Goal: Use online tool/utility: Utilize a website feature to perform a specific function

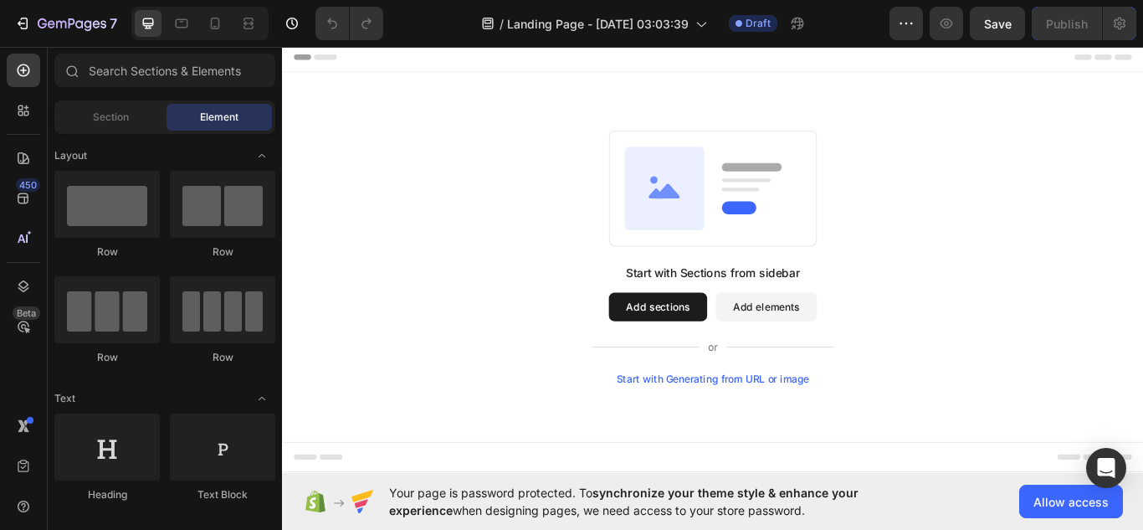
click at [795, 436] on div "Start with Generating from URL or image" at bounding box center [784, 434] width 225 height 13
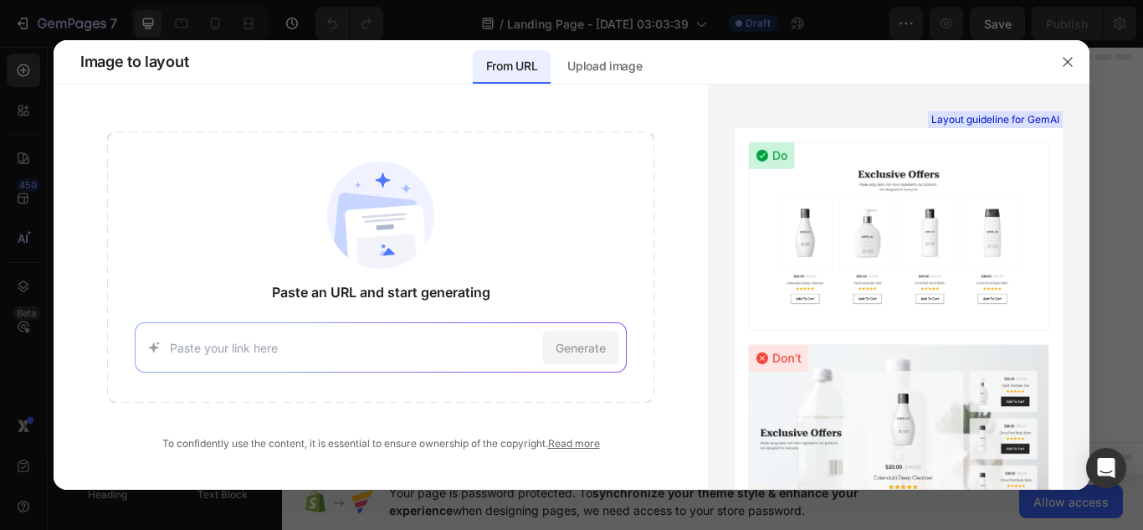
click at [418, 328] on div "Generate" at bounding box center [381, 347] width 493 height 50
click at [279, 350] on input at bounding box center [353, 348] width 366 height 18
paste input "[URL][DOMAIN_NAME]"
type input "[URL][DOMAIN_NAME]"
click at [558, 350] on span "Generate" at bounding box center [581, 348] width 50 height 18
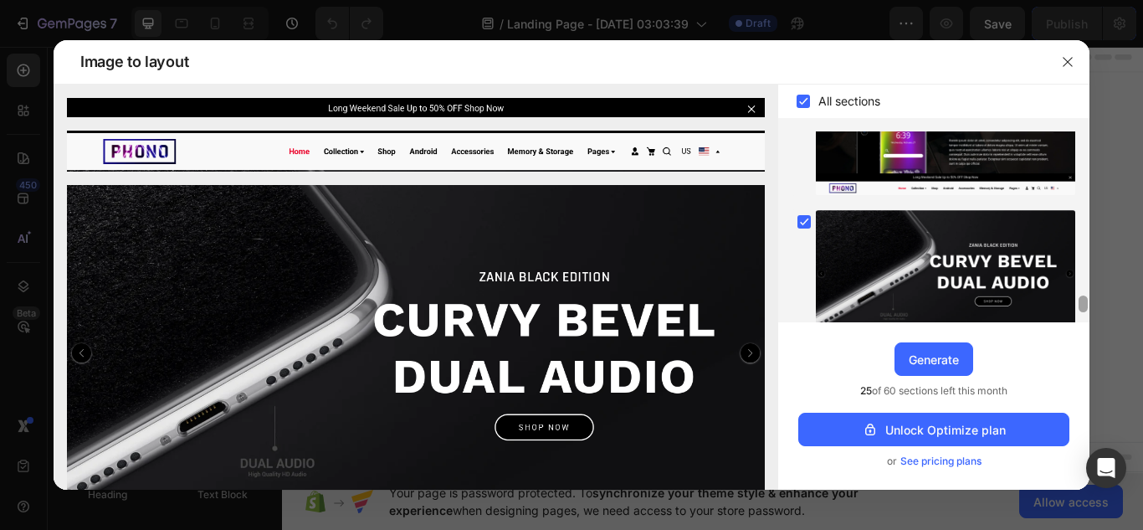
scroll to position [1721, 0]
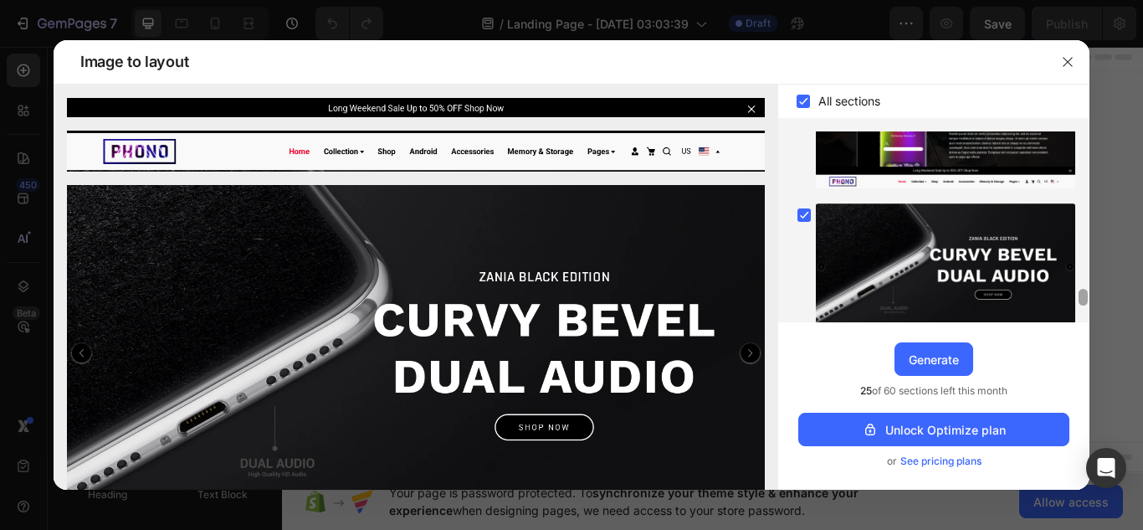
drag, startPoint x: 1083, startPoint y: 160, endPoint x: 1037, endPoint y: 569, distance: 411.7
click at [1037, 0] on html "7 / Landing Page - [DATE] 03:03:39 Draft Preview Save Publish 450 Beta Sections…" at bounding box center [571, 0] width 1143 height 0
click at [943, 354] on div "Generate" at bounding box center [934, 360] width 50 height 18
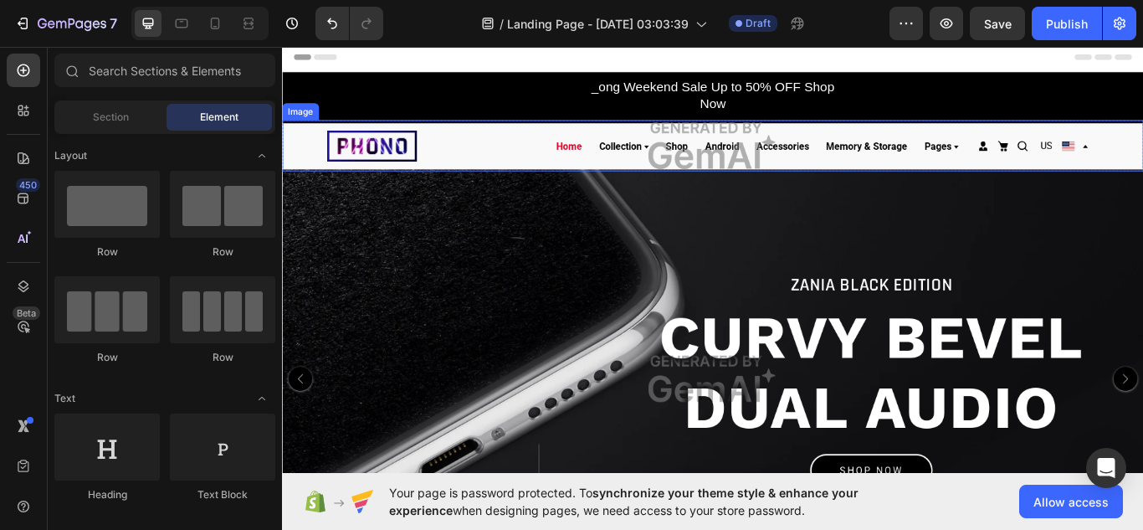
click at [369, 170] on img at bounding box center [784, 162] width 1004 height 59
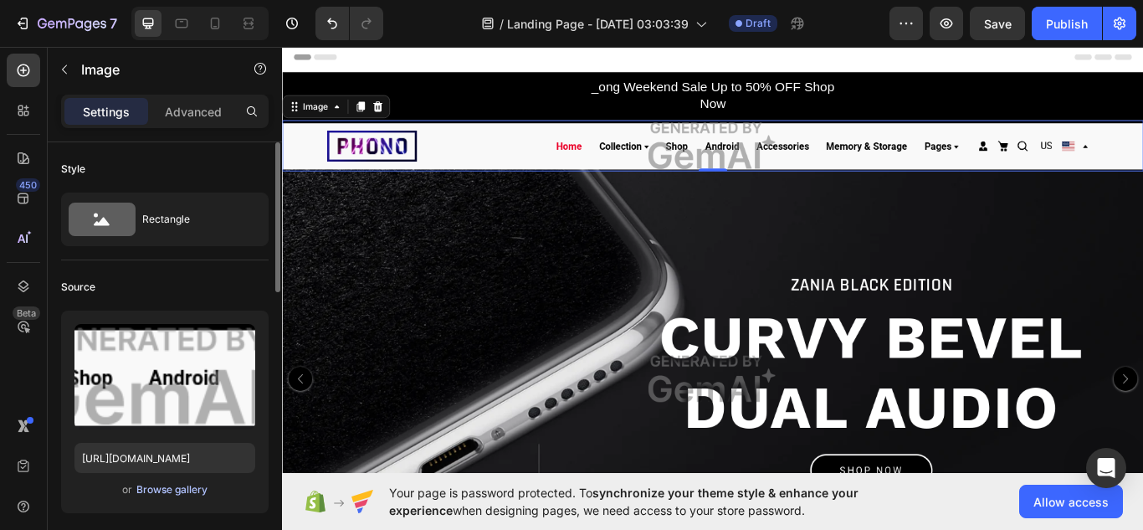
click at [186, 490] on div "Browse gallery" at bounding box center [171, 489] width 71 height 15
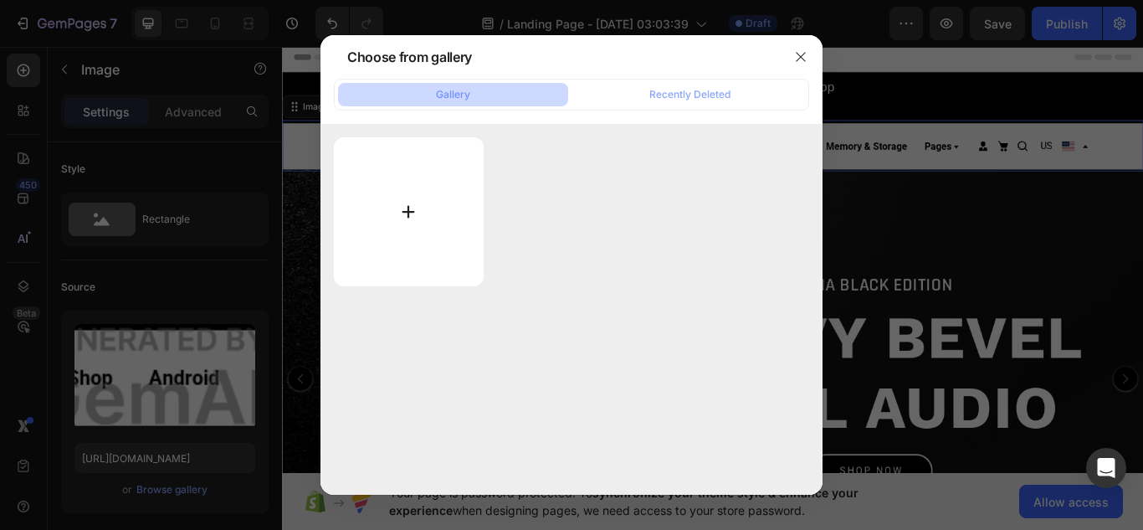
click at [423, 215] on input "file" at bounding box center [409, 211] width 150 height 149
type input "C:\fakepath\ChatGPT Image [DATE], 04_52_47 AM.png"
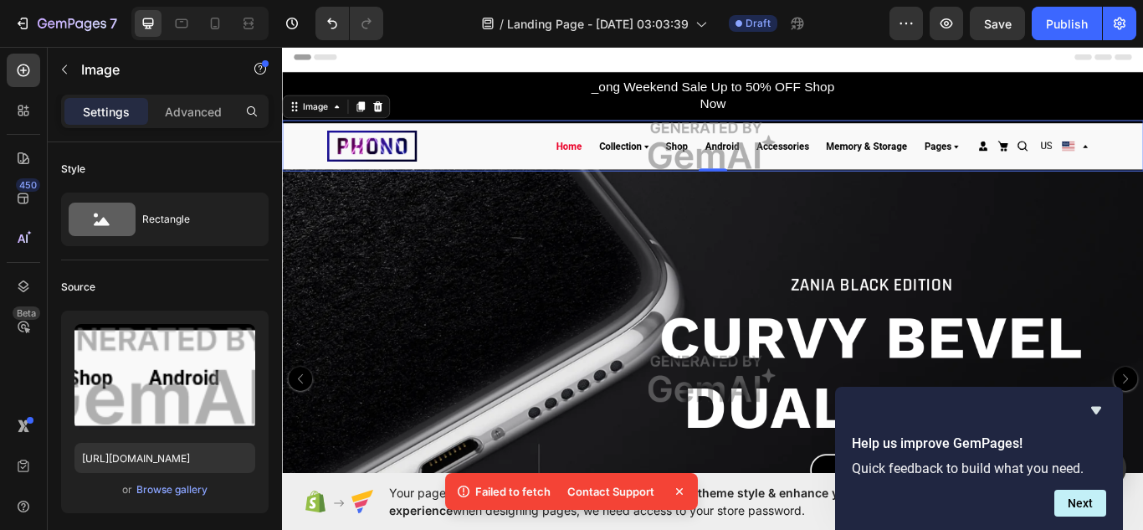
click at [515, 489] on p "Failed to fetch" at bounding box center [512, 491] width 75 height 17
click at [159, 489] on div "Browse gallery" at bounding box center [171, 489] width 71 height 15
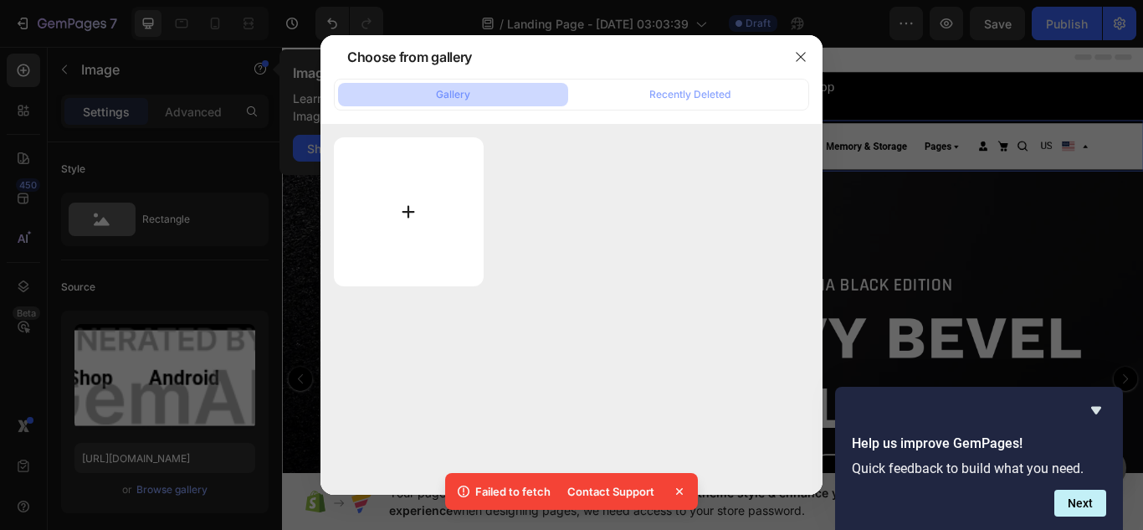
click at [352, 243] on input "file" at bounding box center [409, 211] width 150 height 149
type input "C:\fakepath\ChatGPT Image [DATE], 04_52_47 AM.png"
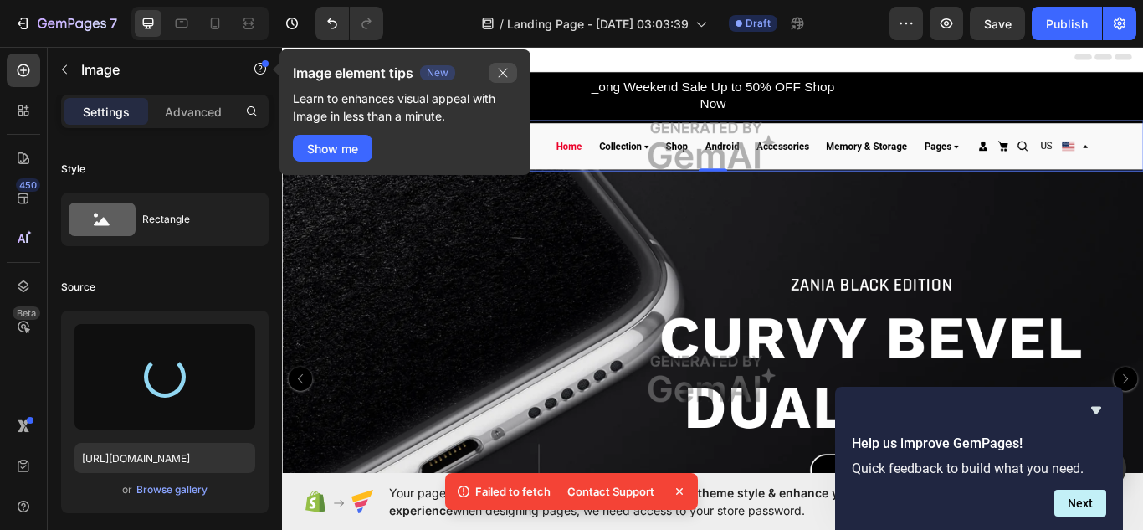
click at [504, 69] on icon "button" at bounding box center [502, 72] width 13 height 13
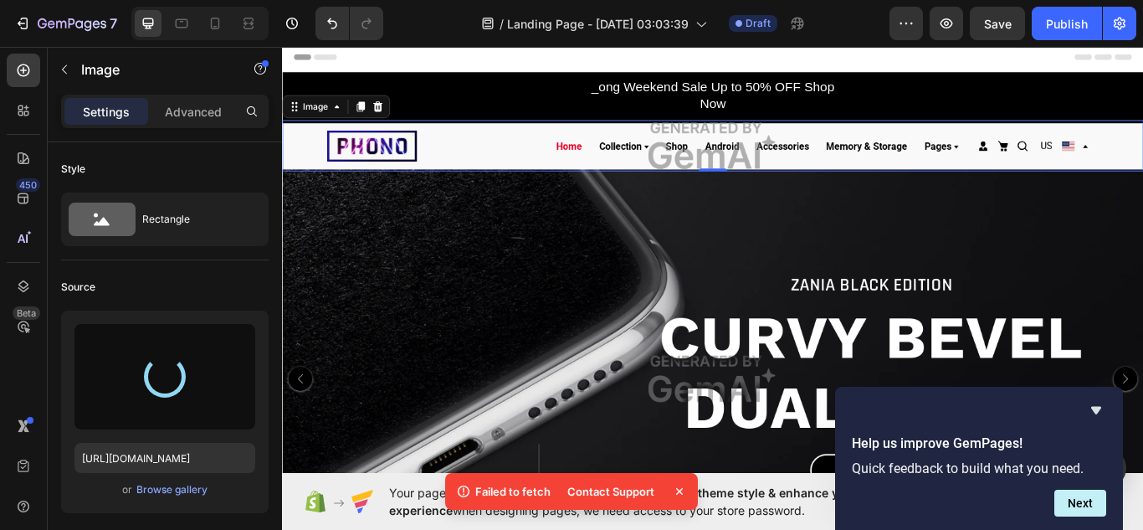
type input "[URL][DOMAIN_NAME]"
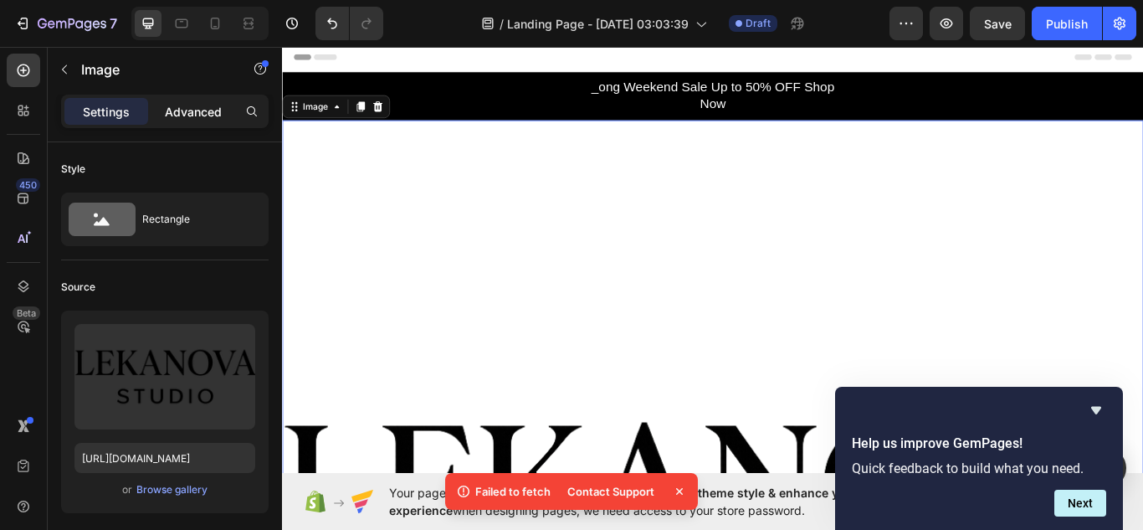
click at [187, 120] on div "Advanced" at bounding box center [193, 111] width 84 height 27
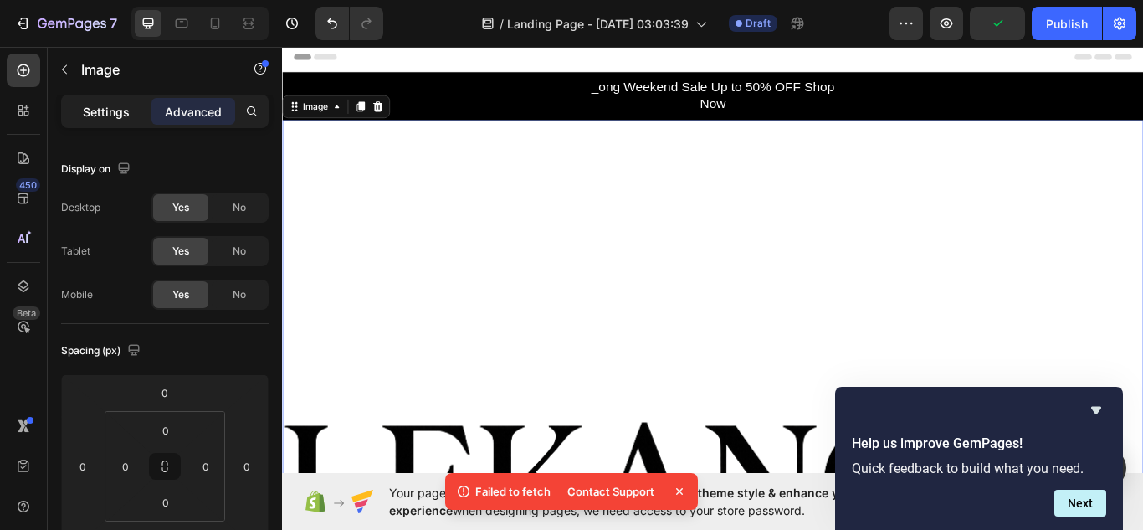
click at [115, 110] on p "Settings" at bounding box center [106, 112] width 47 height 18
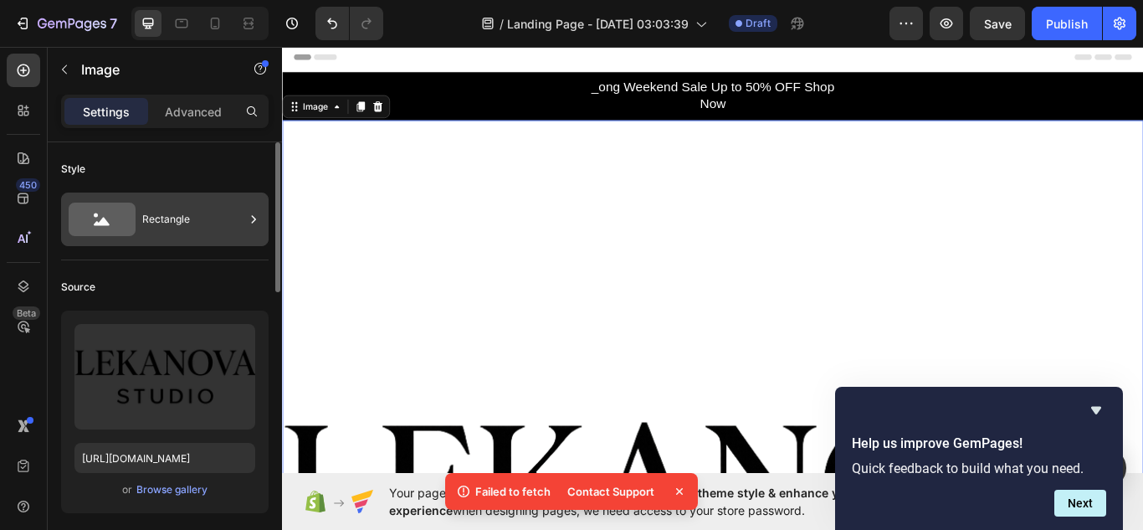
click at [159, 207] on div "Rectangle" at bounding box center [193, 219] width 102 height 38
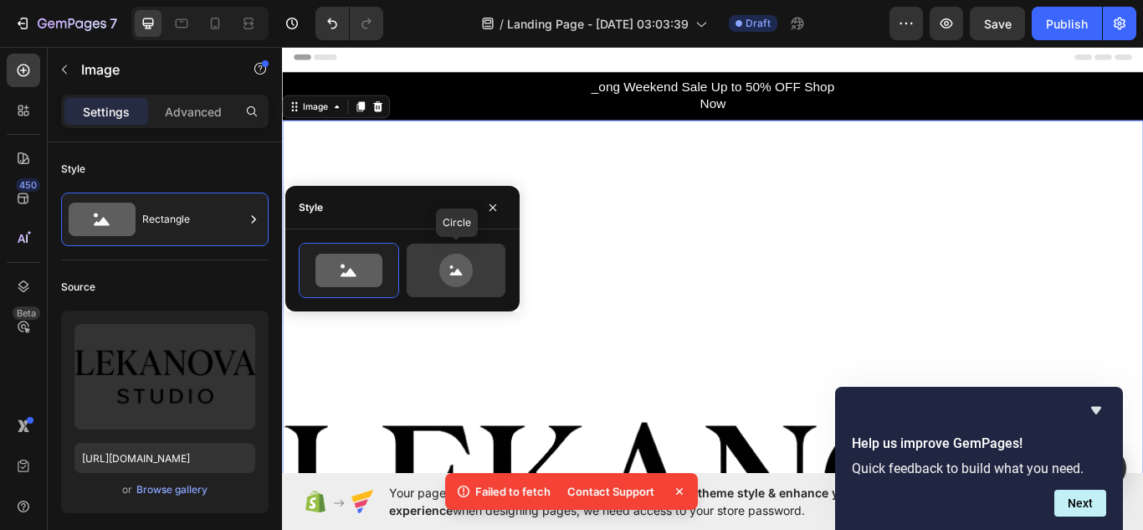
click at [436, 275] on icon at bounding box center [456, 270] width 79 height 33
type input "80"
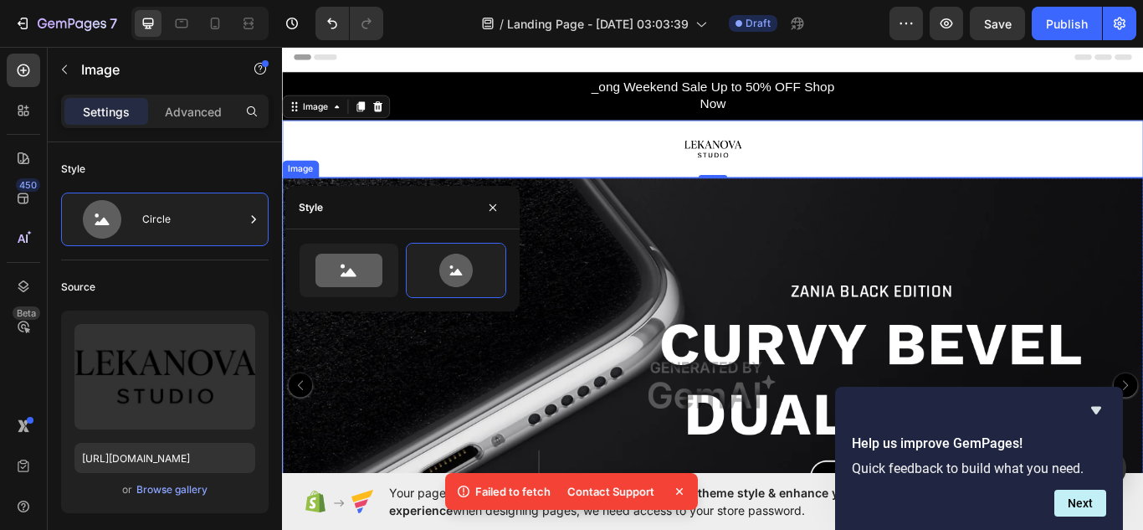
click at [790, 236] on img at bounding box center [784, 442] width 1004 height 484
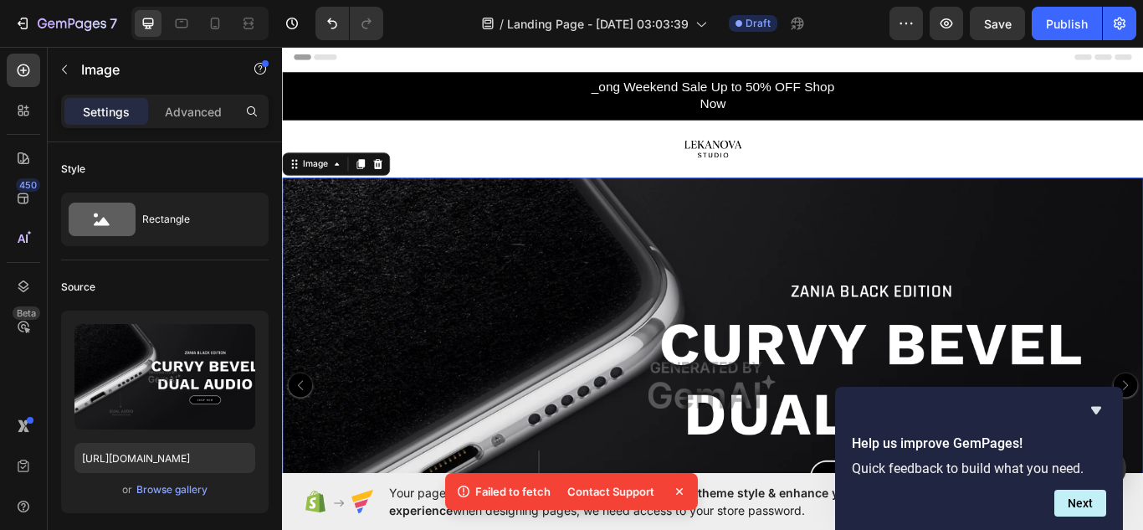
click at [790, 236] on img at bounding box center [784, 442] width 1004 height 484
click at [1142, 435] on img at bounding box center [784, 442] width 1004 height 484
click at [1093, 410] on icon "Hide survey" at bounding box center [1096, 411] width 10 height 8
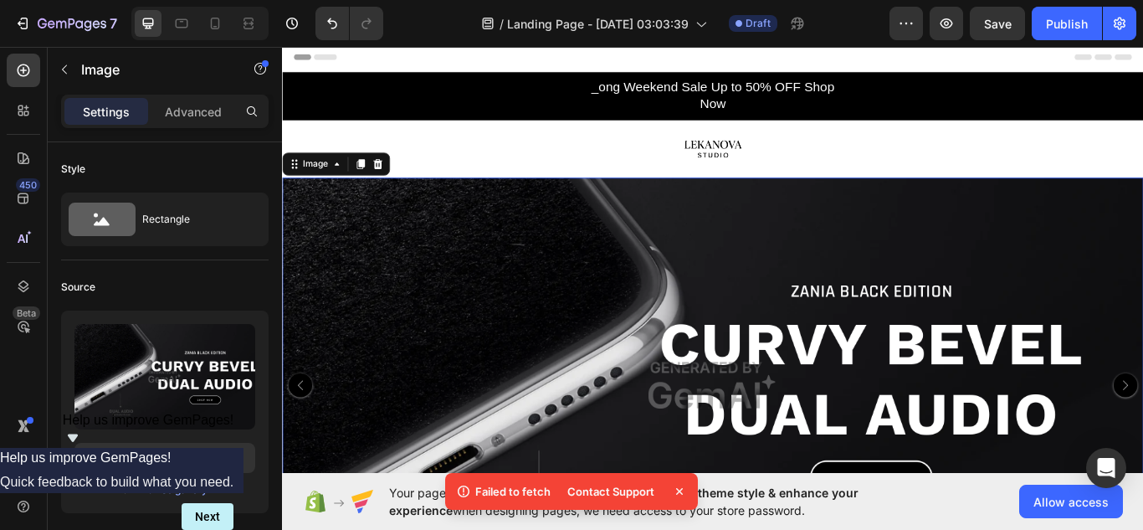
click at [1142, 433] on img at bounding box center [784, 442] width 1004 height 484
click at [913, 327] on img at bounding box center [784, 442] width 1004 height 484
click at [789, 158] on img at bounding box center [783, 166] width 67 height 67
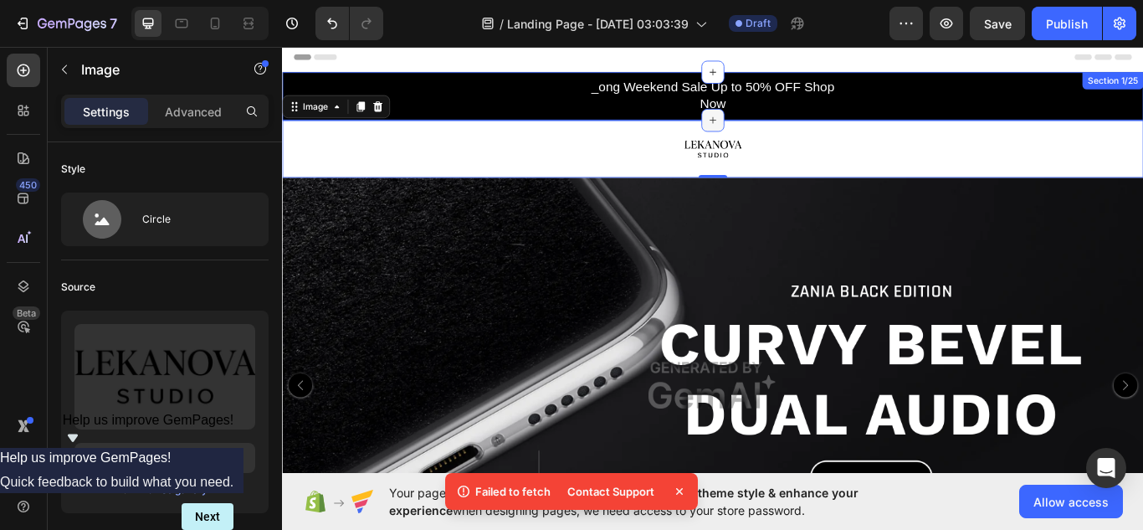
click at [776, 120] on div at bounding box center [784, 133] width 27 height 27
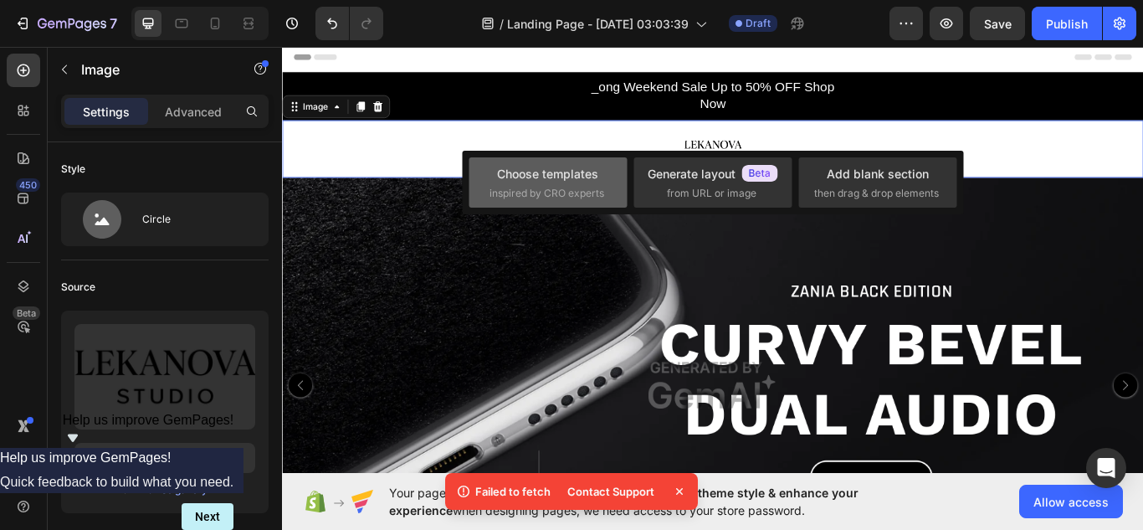
click at [576, 193] on span "inspired by CRO experts" at bounding box center [546, 193] width 115 height 15
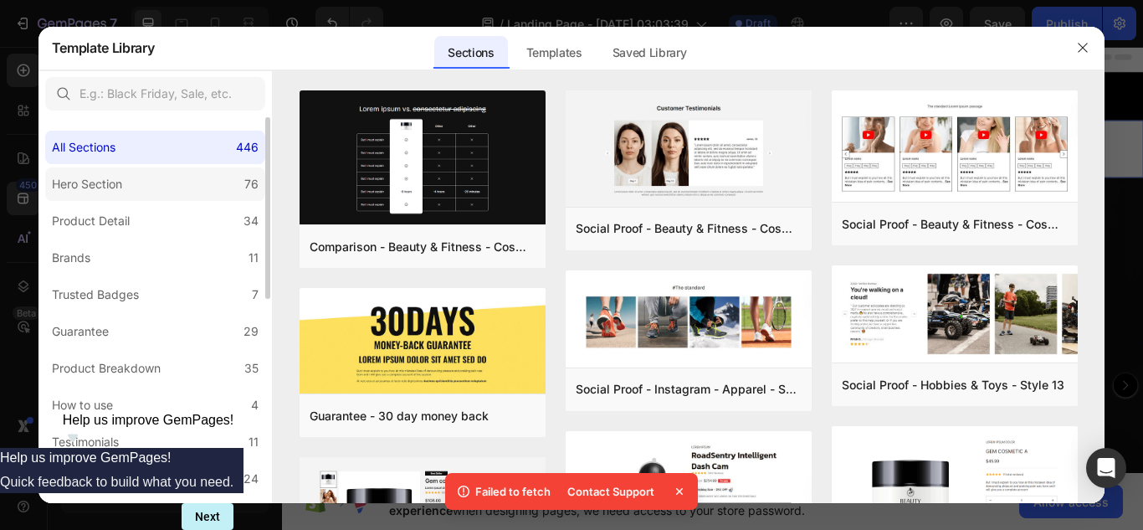
click at [240, 182] on label "Hero Section 76" at bounding box center [155, 183] width 220 height 33
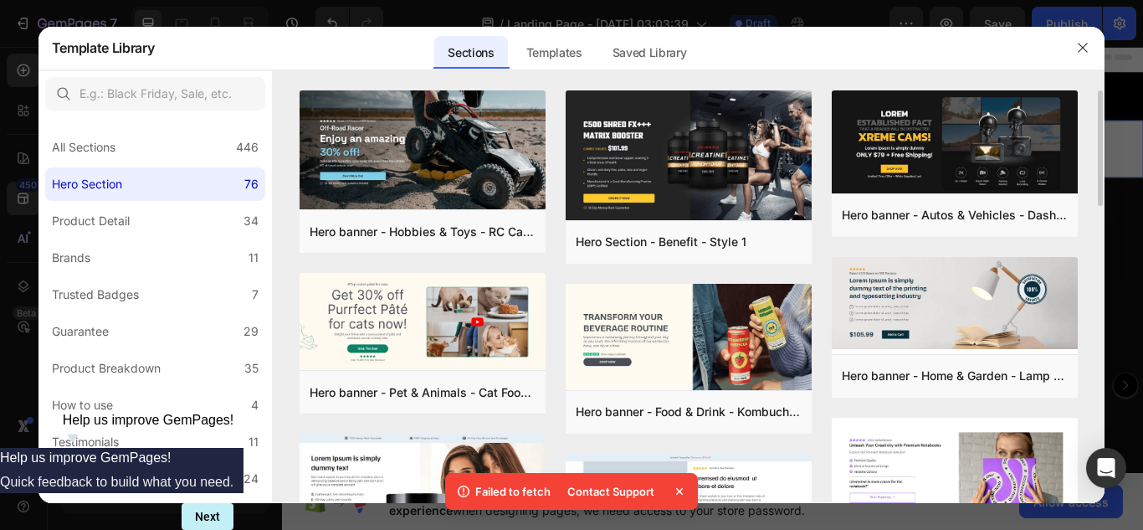
drag, startPoint x: 1099, startPoint y: 161, endPoint x: 1101, endPoint y: 195, distance: 34.3
click at [1101, 195] on div "Hero banner - Hobbies & Toys - RC Car - Style 40 Add to page Preview Hero banne…" at bounding box center [689, 296] width 832 height 413
drag, startPoint x: 1100, startPoint y: 177, endPoint x: 1097, endPoint y: 236, distance: 59.5
click at [1097, 236] on div "Hero banner - Hobbies & Toys - RC Car - Style 40 Add to page Preview Hero banne…" at bounding box center [689, 296] width 832 height 413
